Goal: Information Seeking & Learning: Learn about a topic

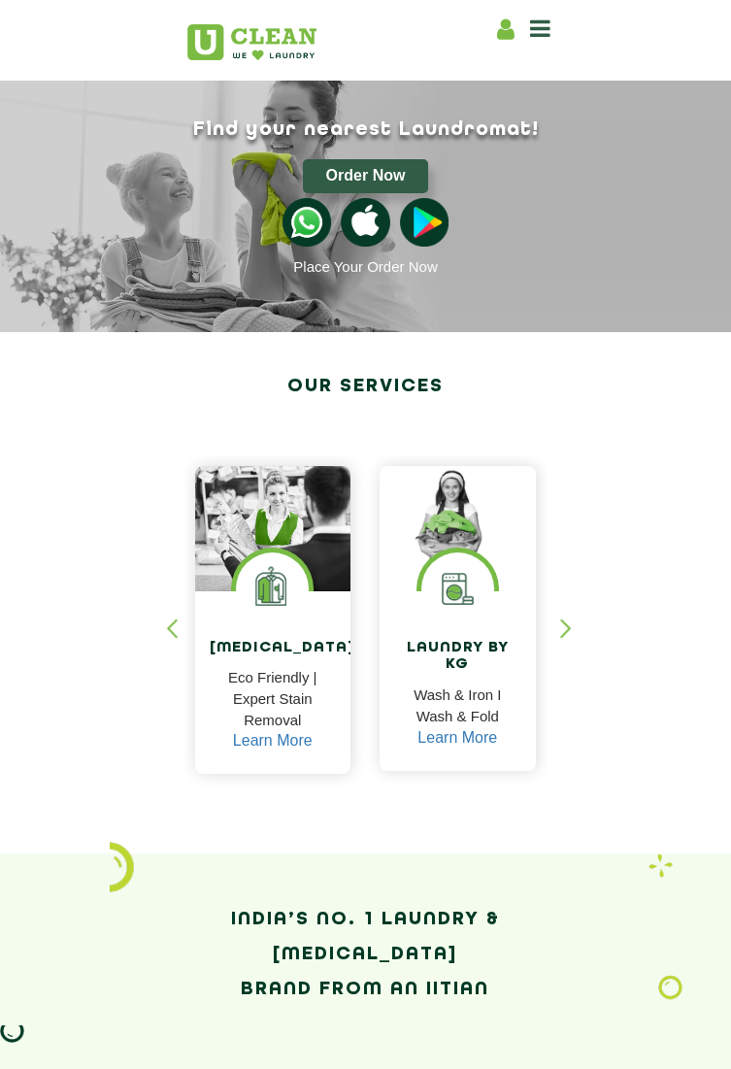
click at [530, 25] on icon at bounding box center [540, 28] width 20 height 23
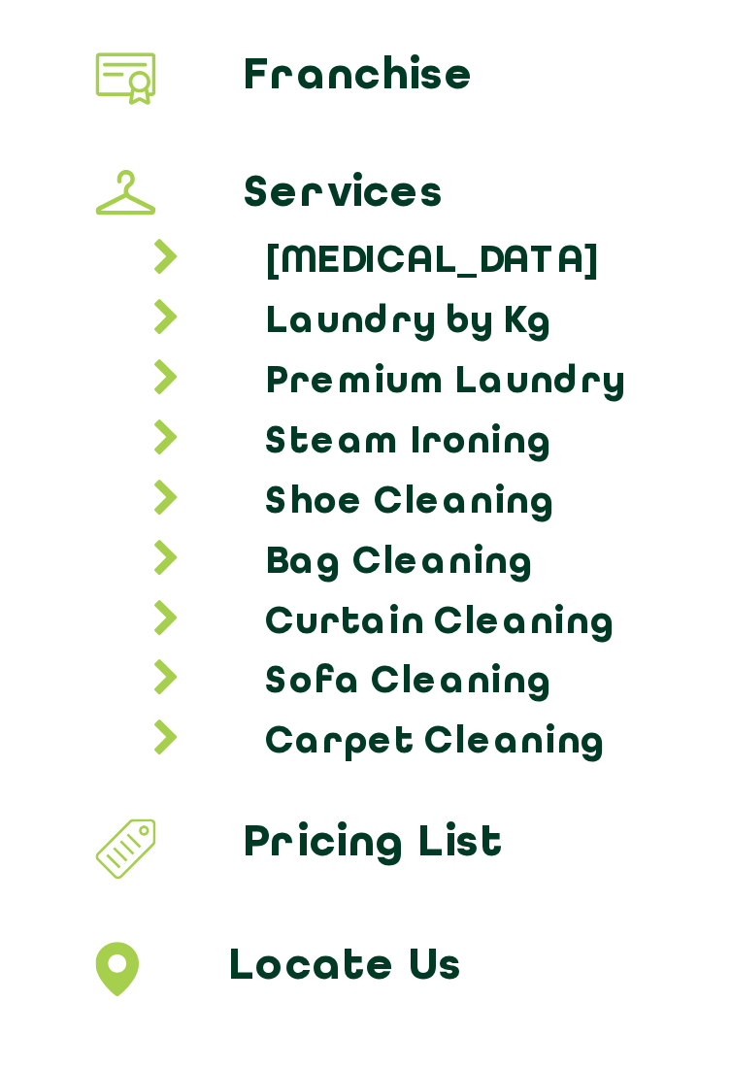
click at [152, 275] on link "Steam Ironing" at bounding box center [375, 283] width 698 height 19
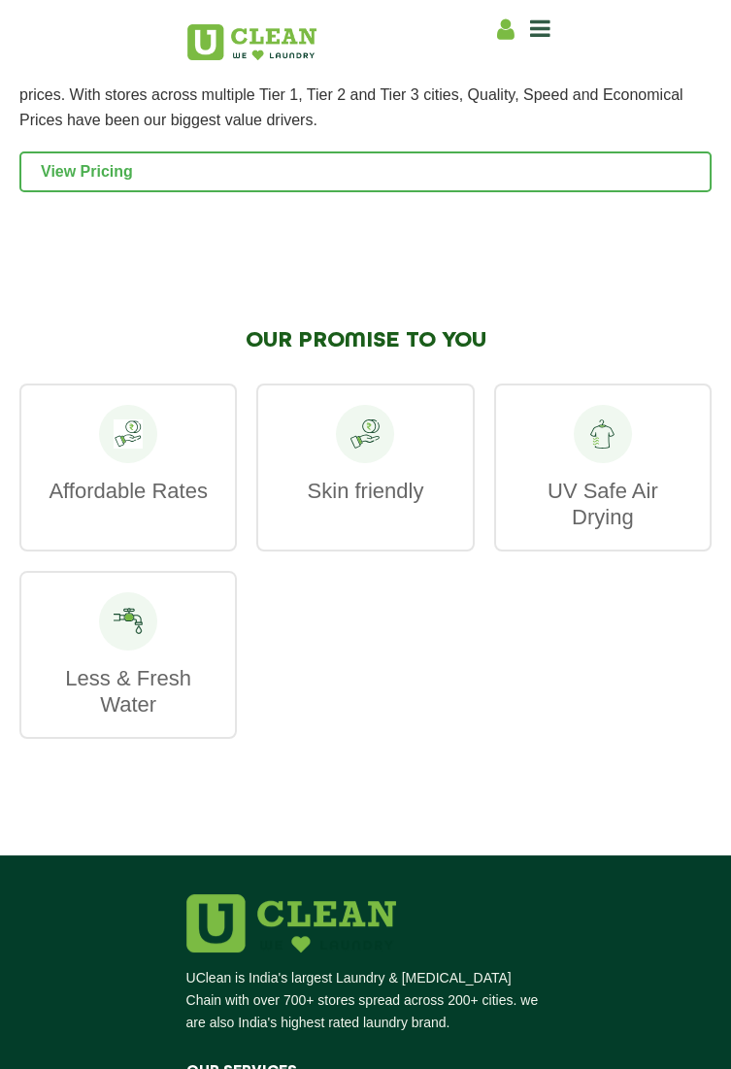
scroll to position [3591, 0]
click at [159, 478] on p "Affordable Rates" at bounding box center [128, 491] width 175 height 26
click at [571, 167] on link "View Pricing" at bounding box center [365, 171] width 692 height 41
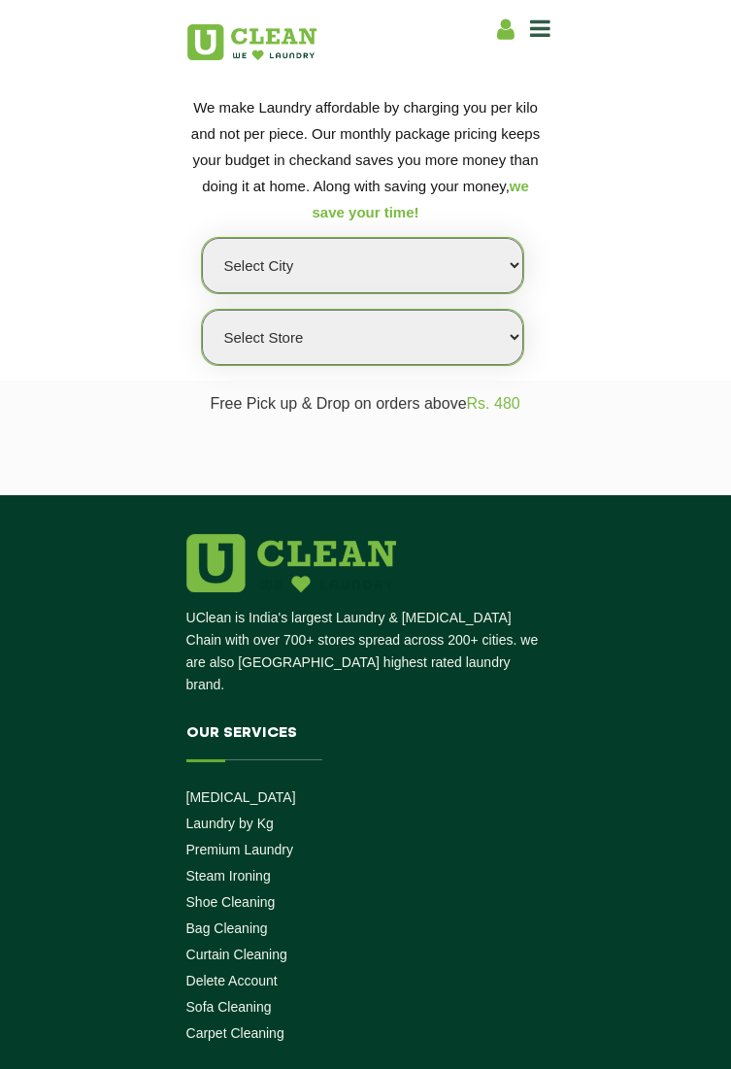
click at [455, 279] on select "Select city Aalo Agartala Agra Ahmedabad Akola Aligarh Alwar - UClean Select Am…" at bounding box center [362, 265] width 321 height 55
select select "93"
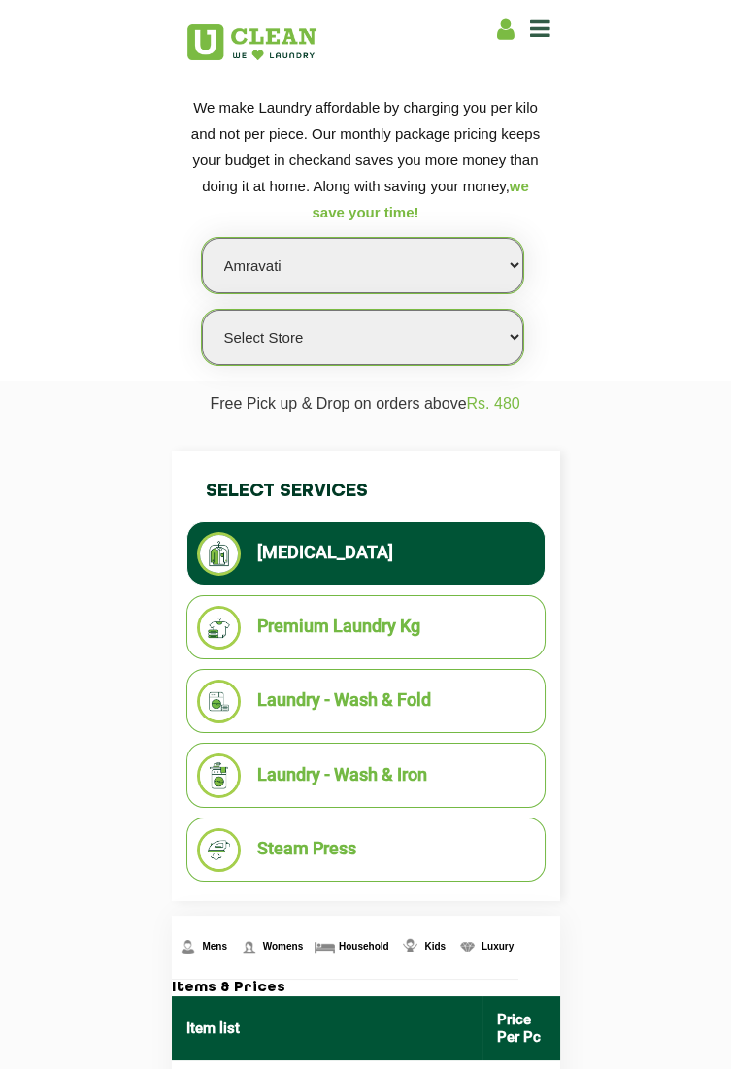
click at [485, 347] on select "Select Store UClean Amravati UClean Sai Nagar Amravati" at bounding box center [362, 337] width 321 height 55
select select "275"
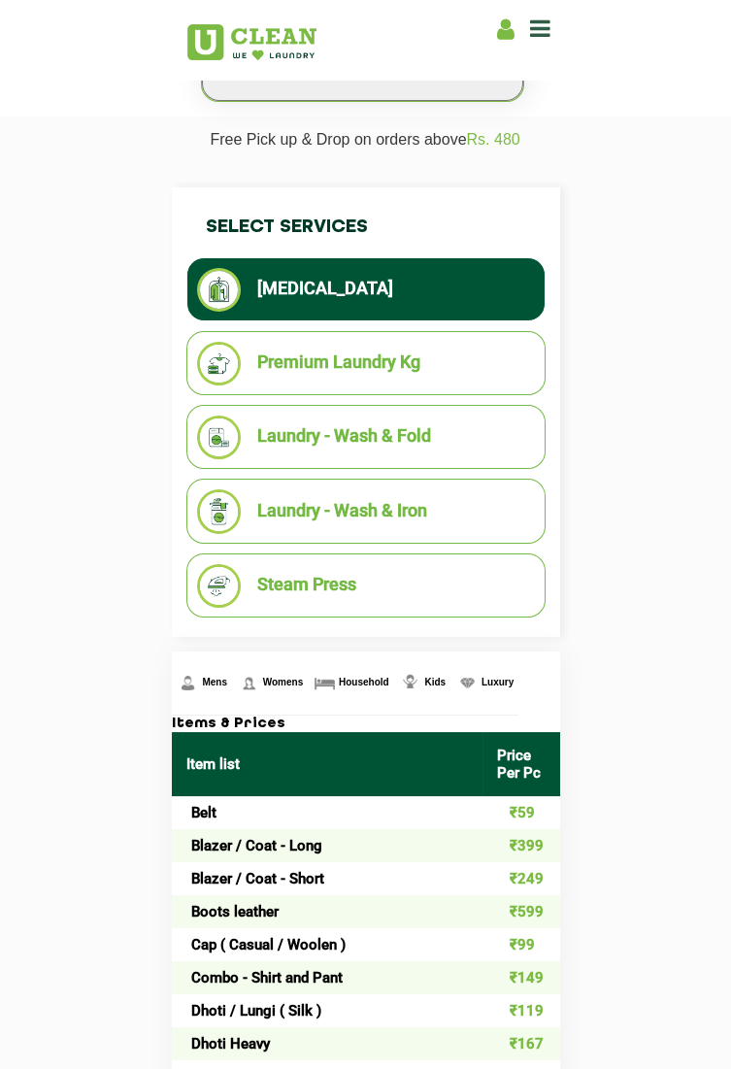
scroll to position [287, 0]
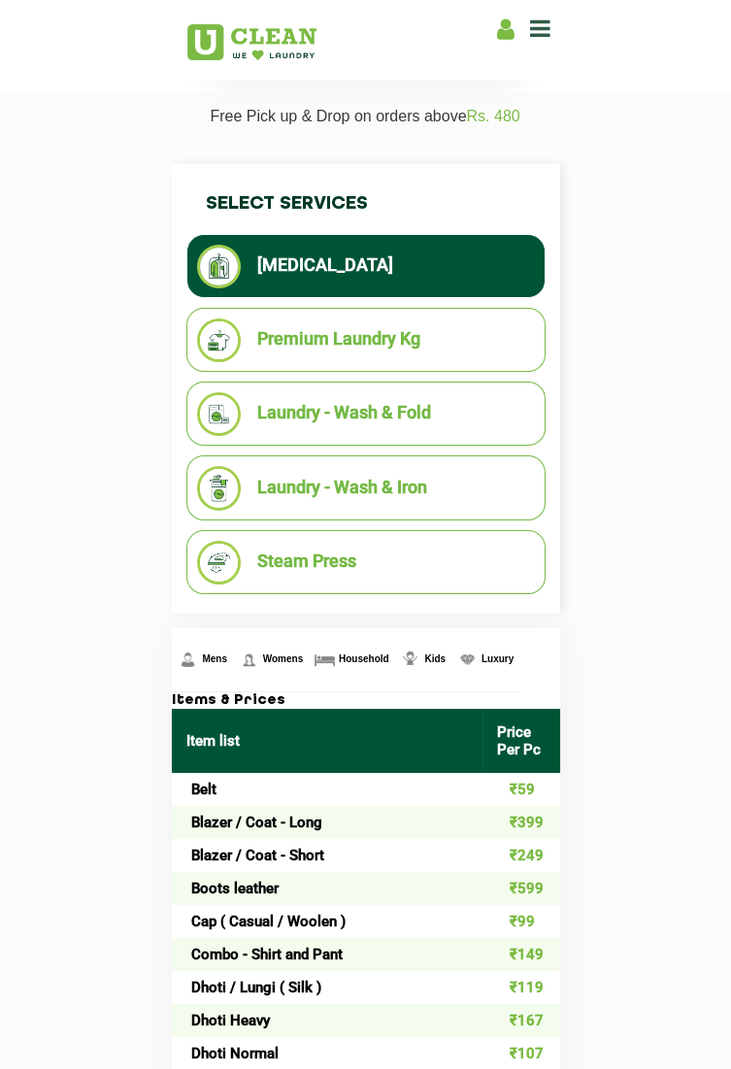
click at [450, 570] on li "Steam Press" at bounding box center [366, 563] width 338 height 44
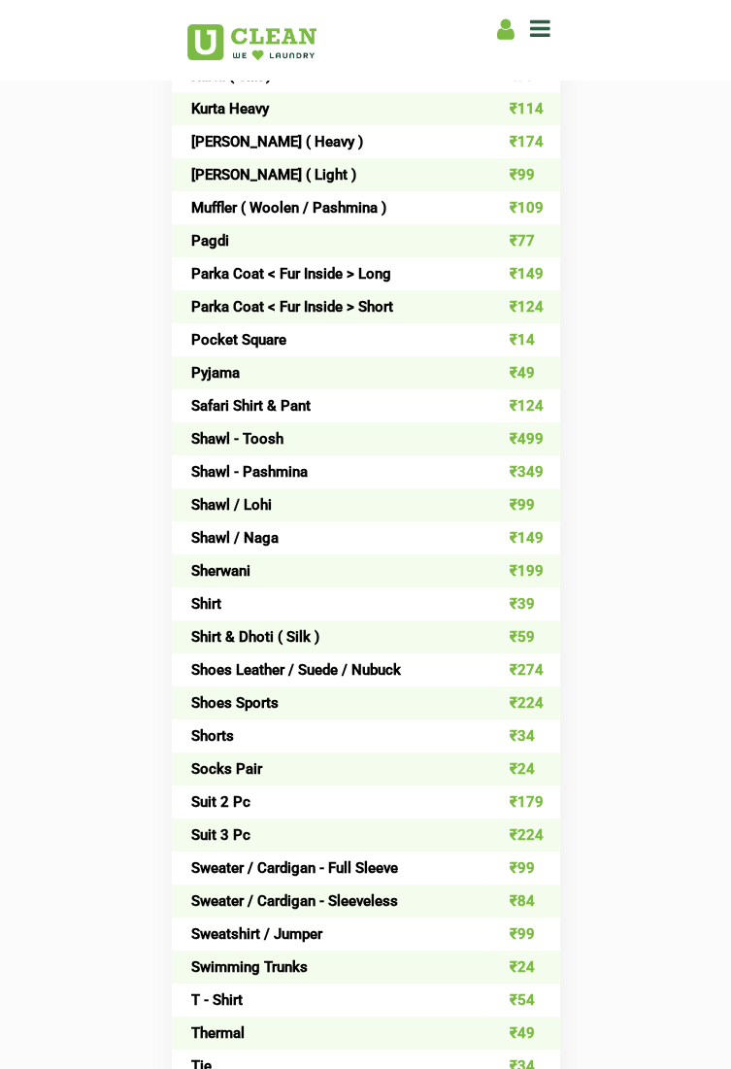
scroll to position [1860, 0]
